Goal: Task Accomplishment & Management: Complete application form

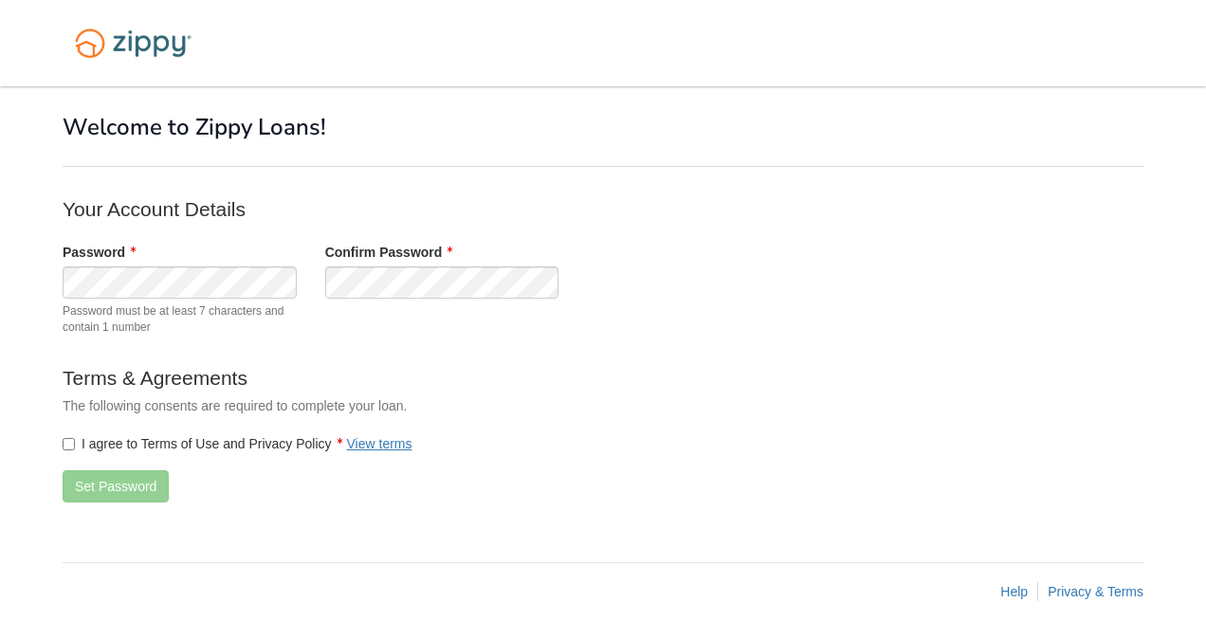
click at [434, 299] on div "Password Password must be at least 7 characters and contain 1 number Confirm Pa…" at bounding box center [441, 294] width 787 height 102
click at [108, 487] on button "Set Password" at bounding box center [116, 486] width 106 height 32
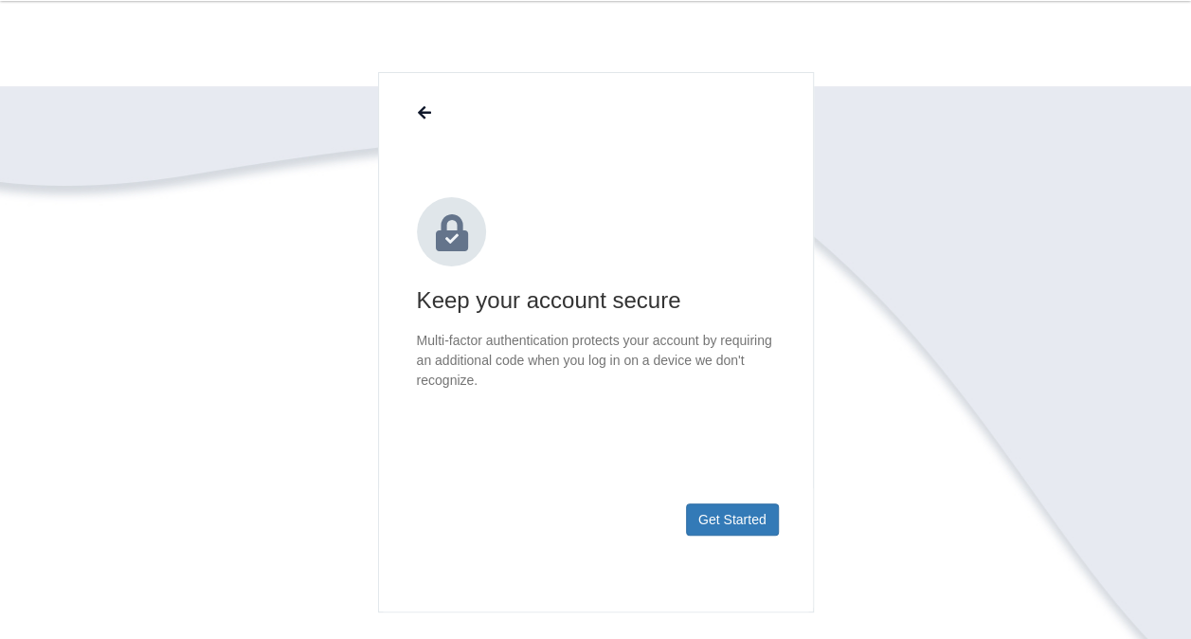
scroll to position [267, 0]
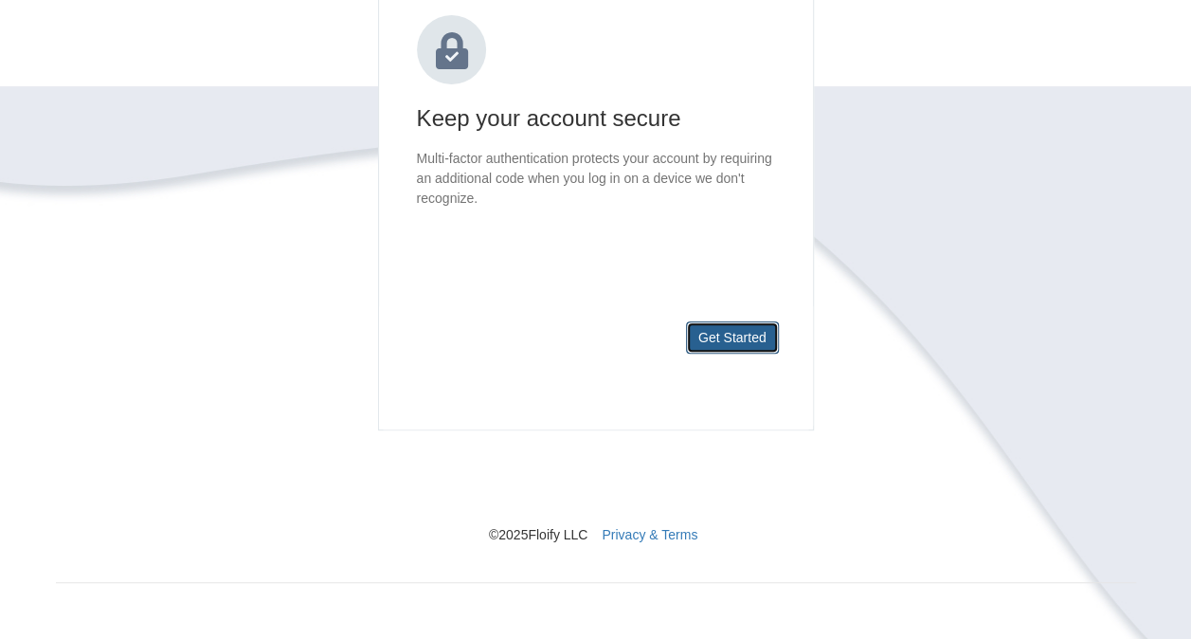
click at [764, 345] on button "Get Started" at bounding box center [732, 337] width 93 height 32
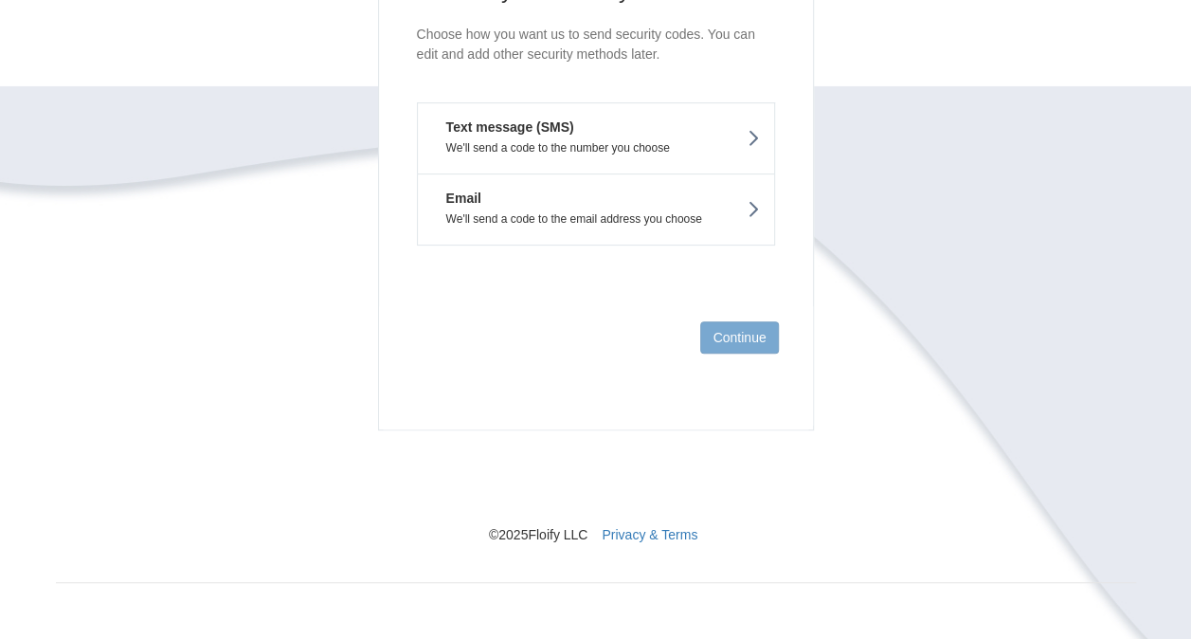
click at [730, 144] on p "We'll send a code to the number you choose" at bounding box center [596, 147] width 328 height 13
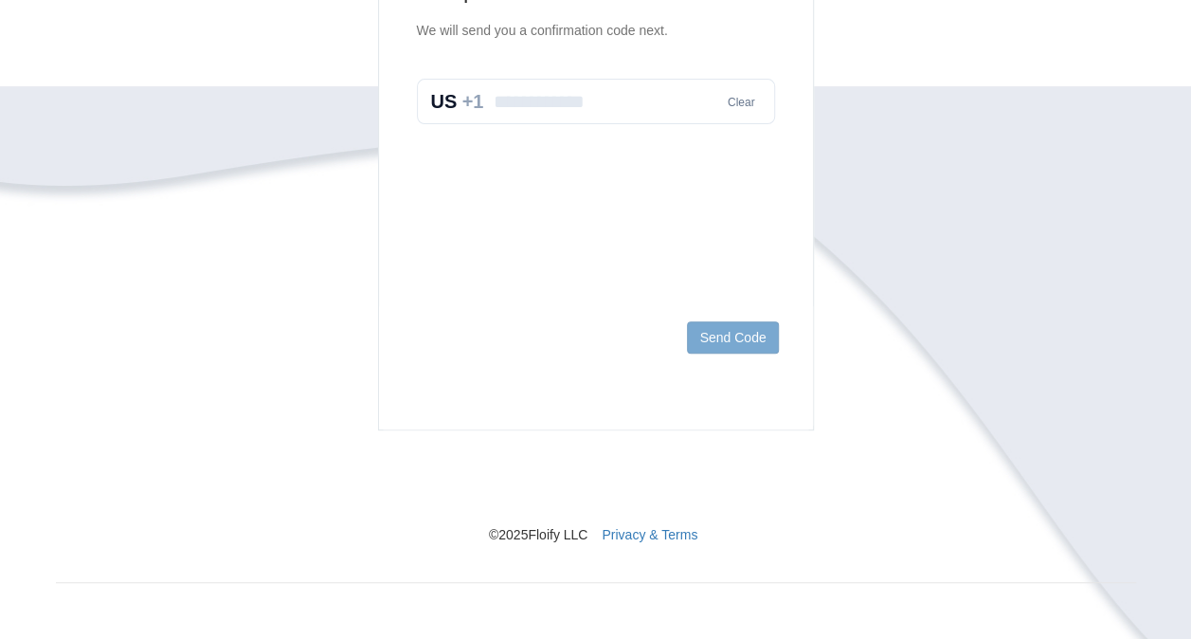
click at [536, 100] on input "text" at bounding box center [596, 101] width 358 height 45
type input "**********"
click at [730, 329] on button "Send Code" at bounding box center [732, 337] width 91 height 32
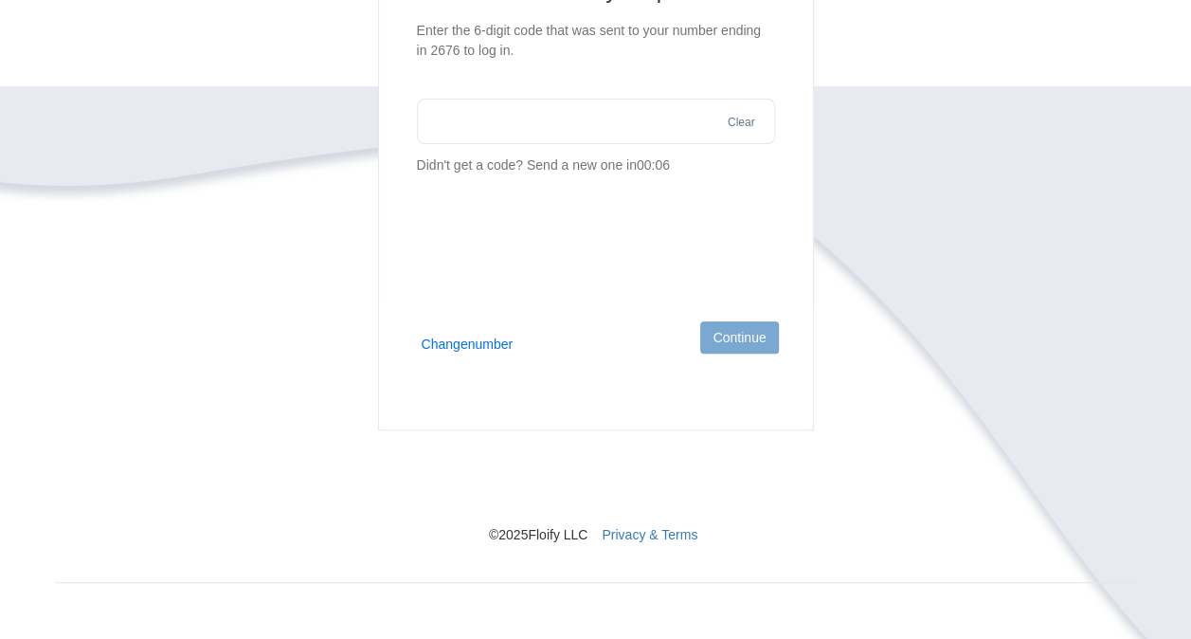
click at [435, 109] on input "text" at bounding box center [596, 121] width 358 height 45
type input "******"
click at [734, 336] on button "Continue" at bounding box center [739, 337] width 78 height 32
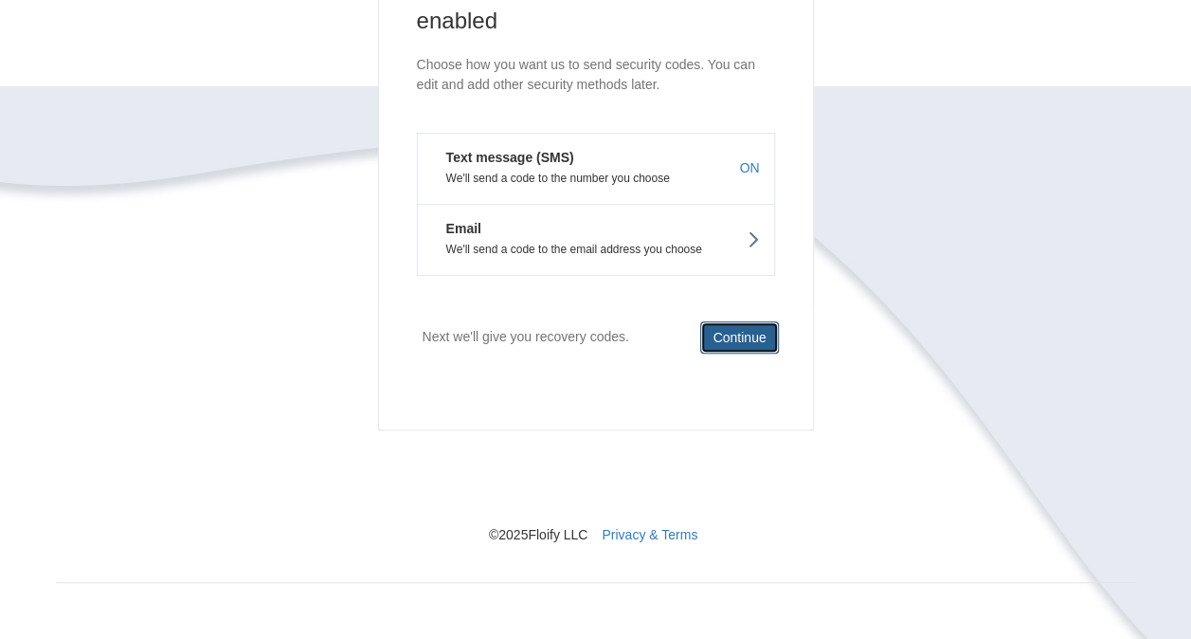
click at [730, 341] on button "Continue" at bounding box center [739, 337] width 78 height 32
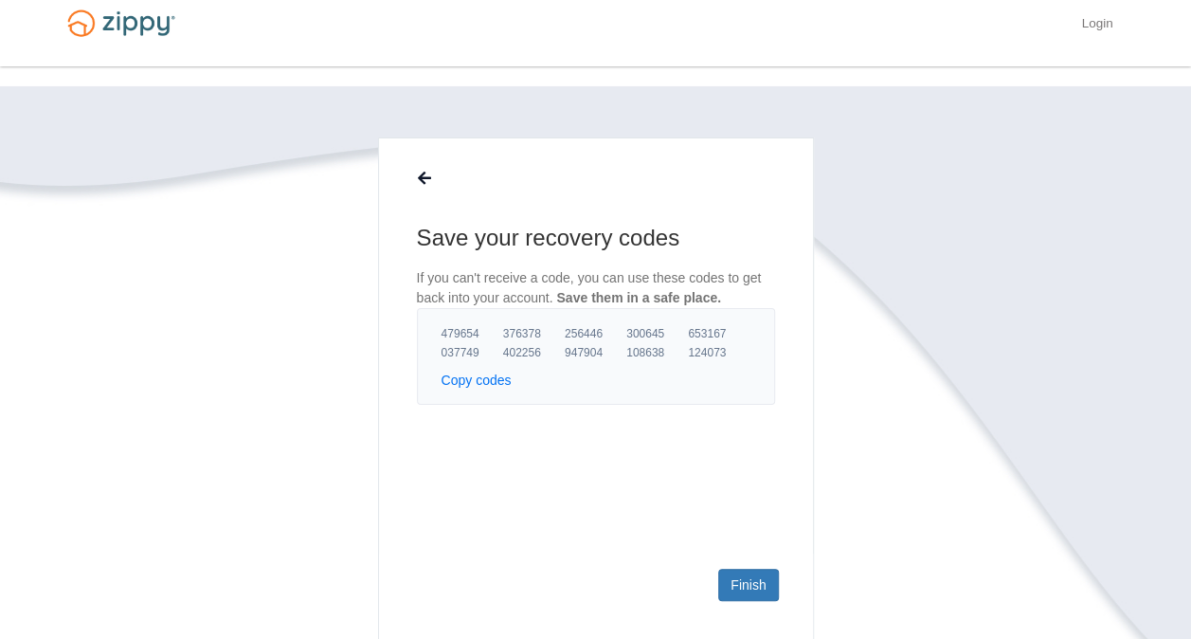
scroll to position [0, 0]
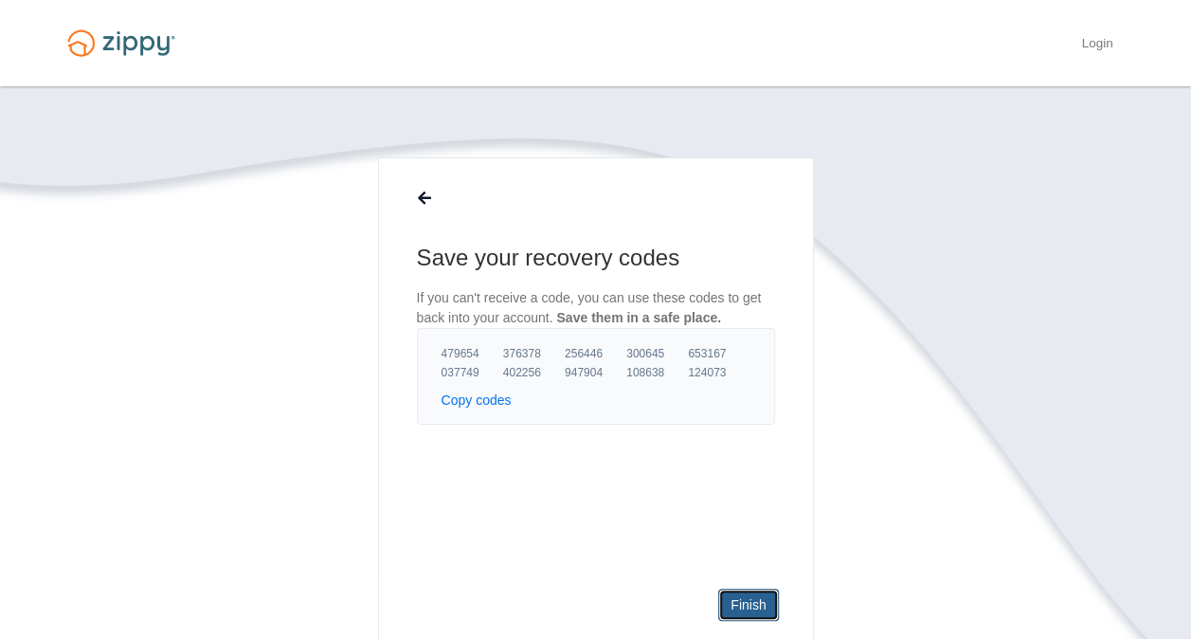
click at [762, 609] on link "Finish" at bounding box center [748, 605] width 60 height 32
